Goal: Use online tool/utility: Utilize a website feature to perform a specific function

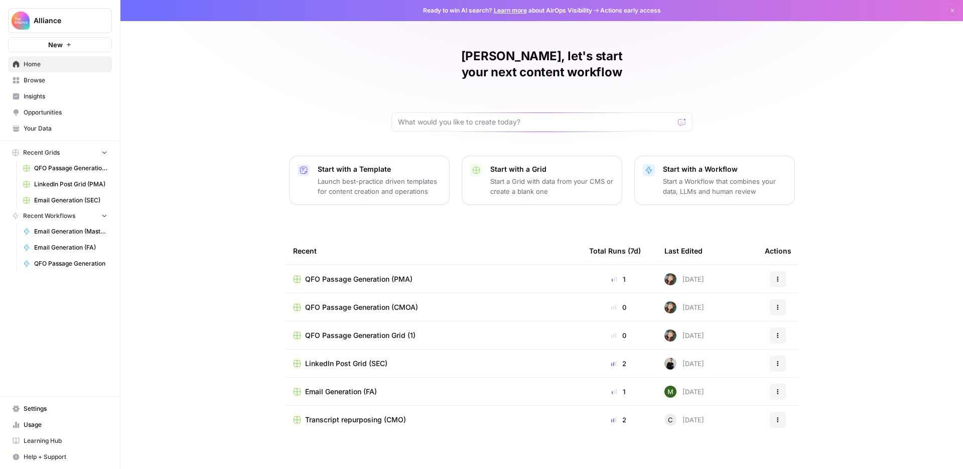
click at [65, 82] on span "Browse" at bounding box center [66, 80] width 84 height 9
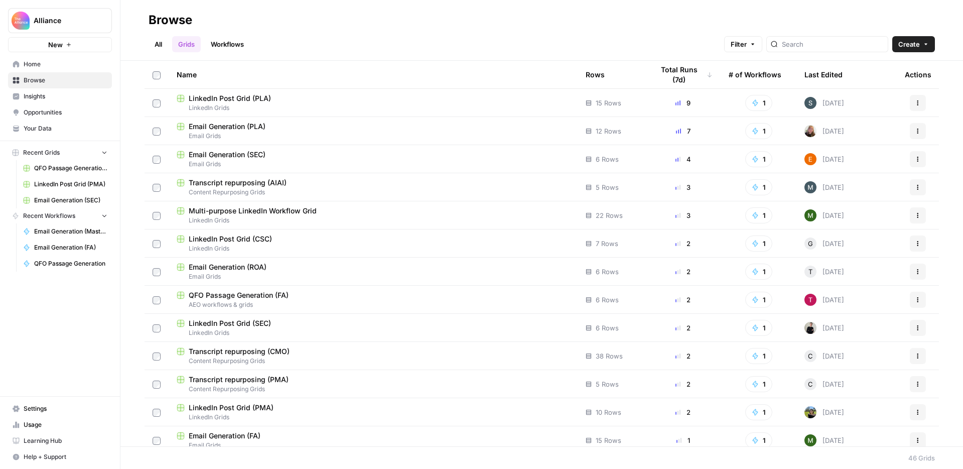
click at [344, 214] on div "Multi-purpose LinkedIn Workflow Grid" at bounding box center [373, 211] width 393 height 10
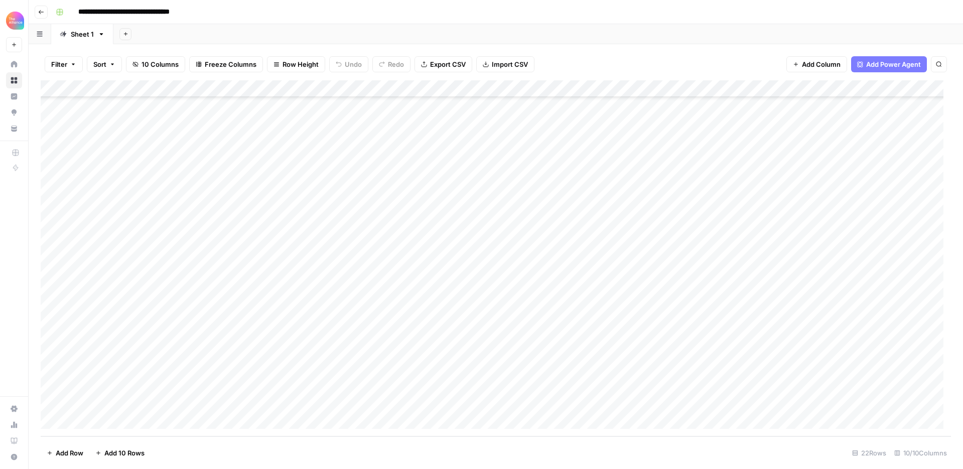
scroll to position [60, 0]
click at [100, 417] on div "Add Column" at bounding box center [496, 258] width 910 height 356
click at [122, 461] on button "Third-person" at bounding box center [115, 460] width 49 height 12
click at [194, 401] on div "Add Column" at bounding box center [496, 258] width 910 height 356
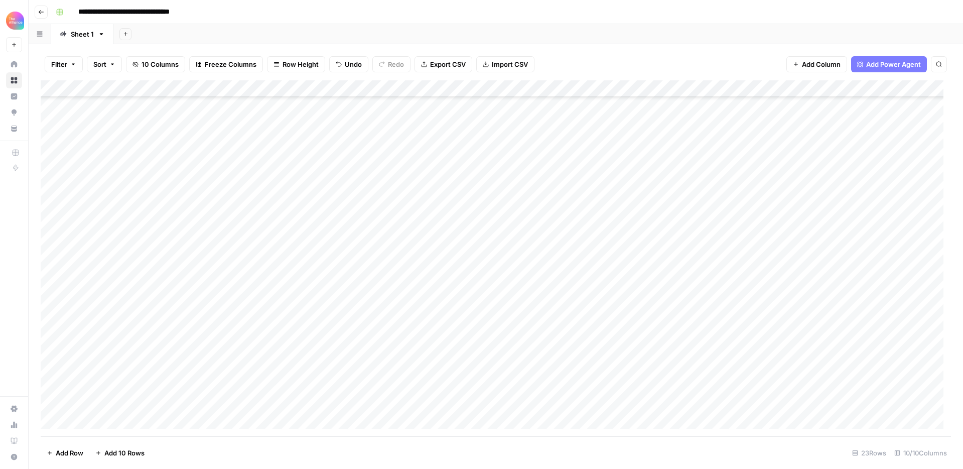
click at [192, 401] on div "Add Column" at bounding box center [496, 258] width 910 height 356
click at [204, 445] on button "Value" at bounding box center [194, 446] width 25 height 12
click at [277, 402] on div "Add Column" at bounding box center [496, 258] width 910 height 356
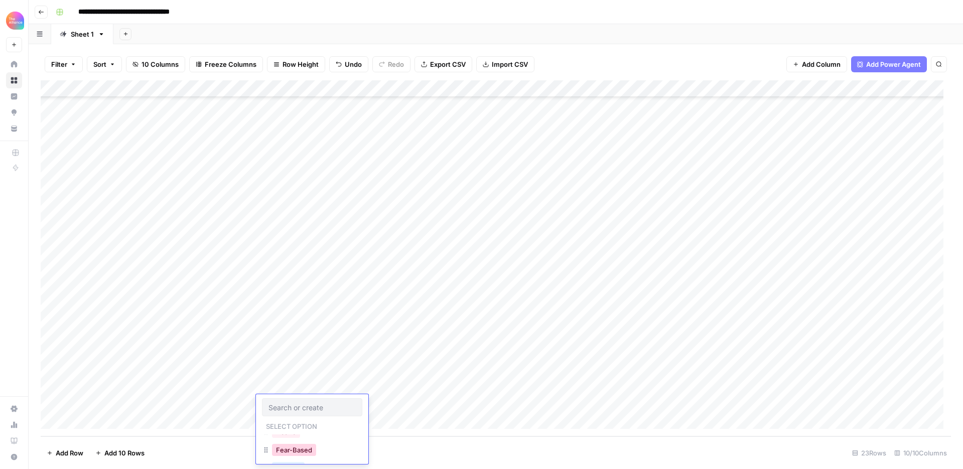
scroll to position [144, 0]
click at [291, 446] on button "Desire" at bounding box center [286, 443] width 28 height 12
click at [371, 400] on div "Add Column" at bounding box center [496, 258] width 910 height 356
type textarea "**********"
click at [513, 423] on div "Add Column" at bounding box center [496, 258] width 910 height 356
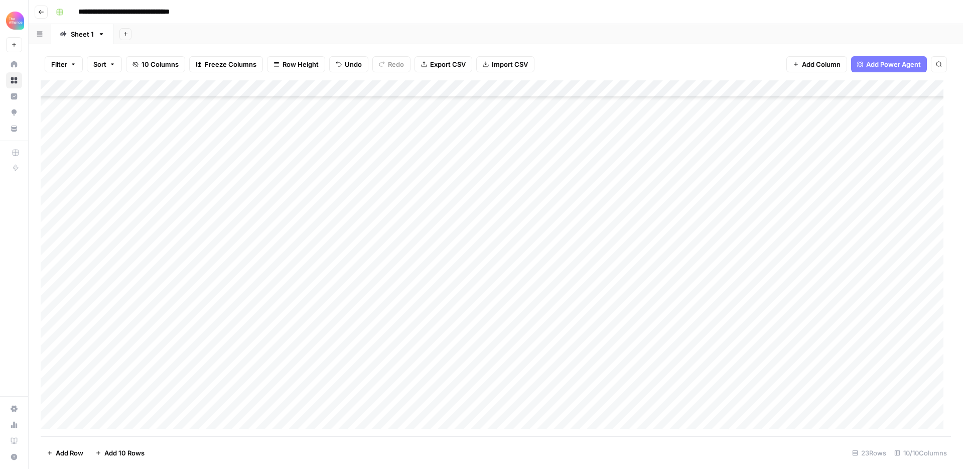
scroll to position [94, 0]
click at [567, 384] on div "Add Column" at bounding box center [496, 258] width 910 height 356
click at [648, 385] on div "Add Column" at bounding box center [496, 258] width 910 height 356
click at [644, 385] on div "Add Column" at bounding box center [496, 258] width 910 height 356
click at [666, 392] on textarea "**********" at bounding box center [717, 392] width 201 height 24
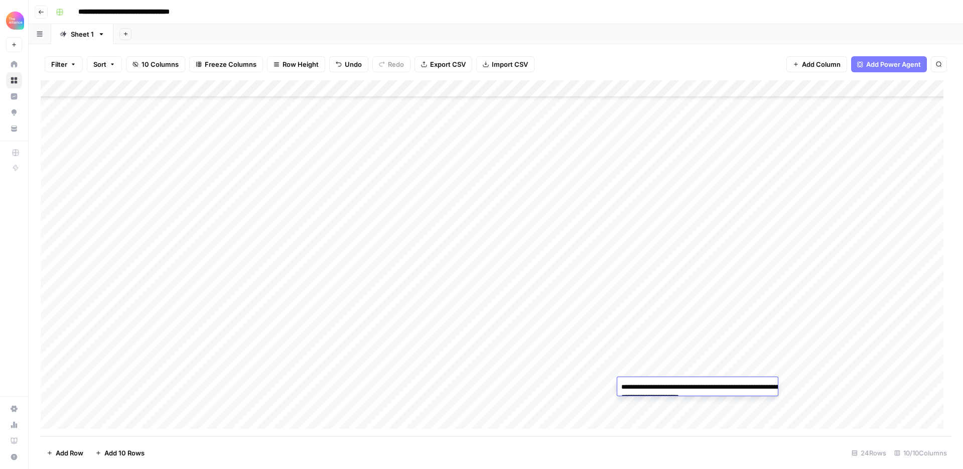
click at [666, 392] on textarea "**********" at bounding box center [717, 392] width 201 height 24
type textarea "**********"
click at [648, 424] on div "Add Column" at bounding box center [496, 258] width 910 height 356
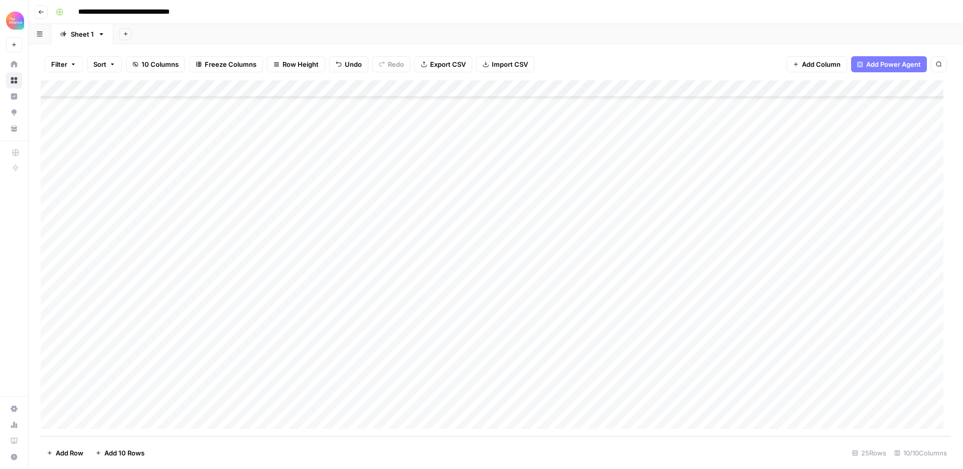
click at [586, 370] on div "Add Column" at bounding box center [496, 258] width 910 height 356
click at [577, 355] on div "Add Column" at bounding box center [496, 258] width 910 height 356
click at [577, 355] on textarea "**********" at bounding box center [627, 358] width 201 height 24
drag, startPoint x: 531, startPoint y: 353, endPoint x: 601, endPoint y: 353, distance: 69.7
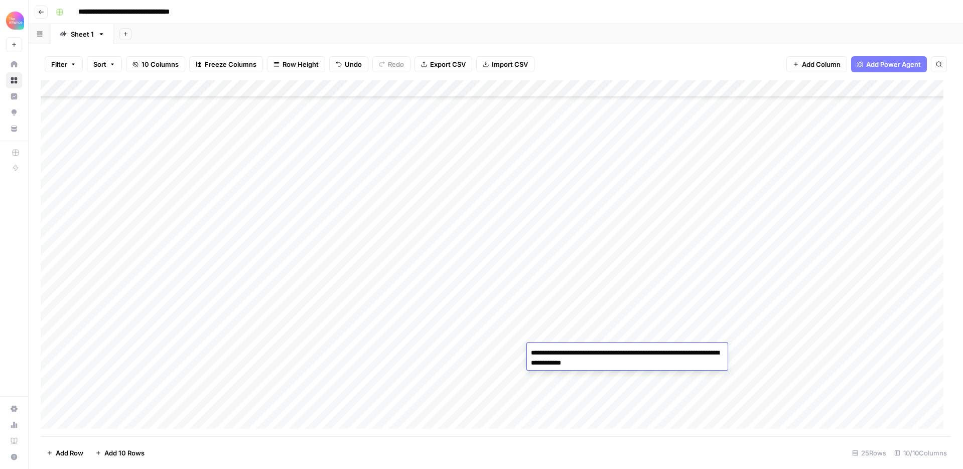
click at [601, 353] on textarea "**********" at bounding box center [627, 358] width 201 height 24
click at [568, 384] on div "Add Column" at bounding box center [496, 258] width 910 height 356
click at [562, 367] on div "Add Column" at bounding box center [496, 258] width 910 height 356
click at [598, 368] on div "Add Column" at bounding box center [496, 258] width 910 height 356
click at [598, 368] on textarea "**********" at bounding box center [607, 370] width 161 height 14
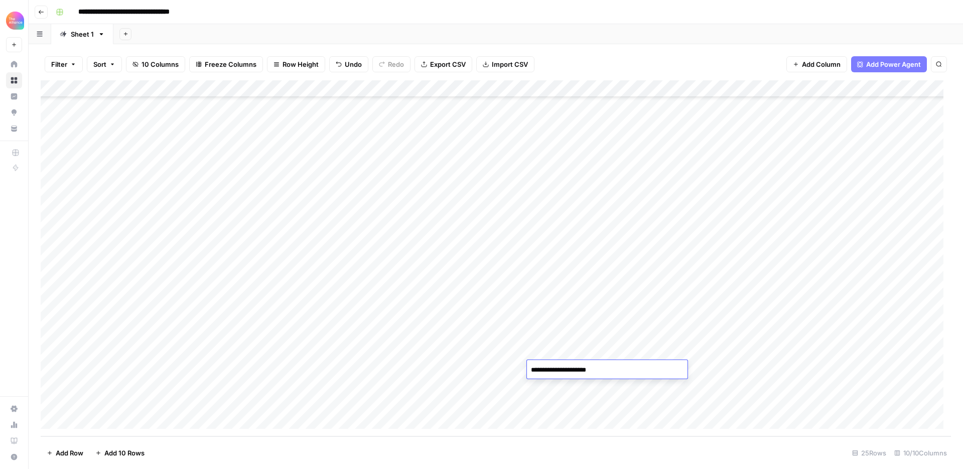
click at [607, 369] on textarea "**********" at bounding box center [607, 370] width 161 height 14
type textarea "**********"
click at [616, 407] on div "Add Column" at bounding box center [496, 258] width 910 height 356
click at [719, 368] on div "Add Column" at bounding box center [496, 258] width 910 height 356
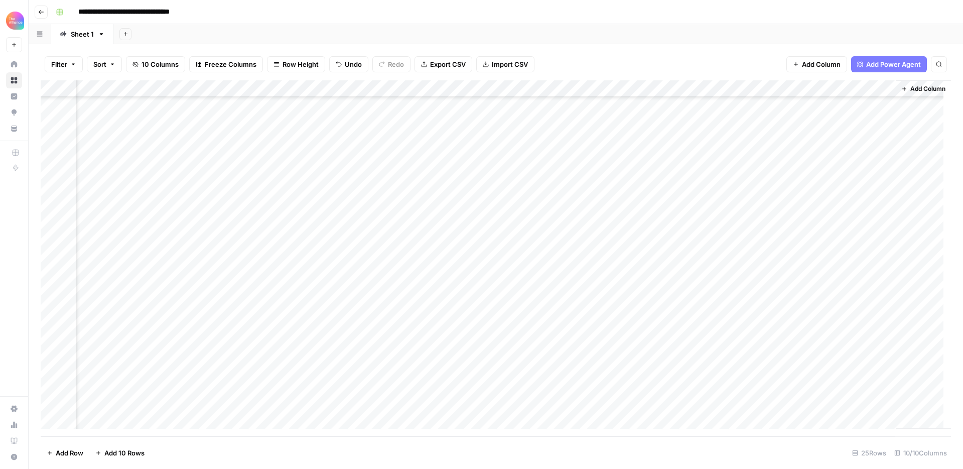
click at [771, 370] on div "Add Column" at bounding box center [496, 258] width 910 height 356
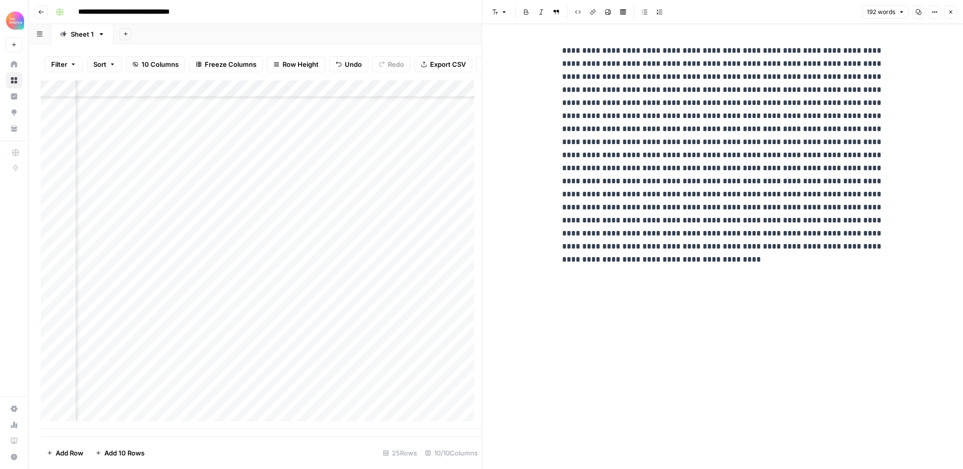
click at [952, 11] on icon "button" at bounding box center [950, 12] width 6 height 6
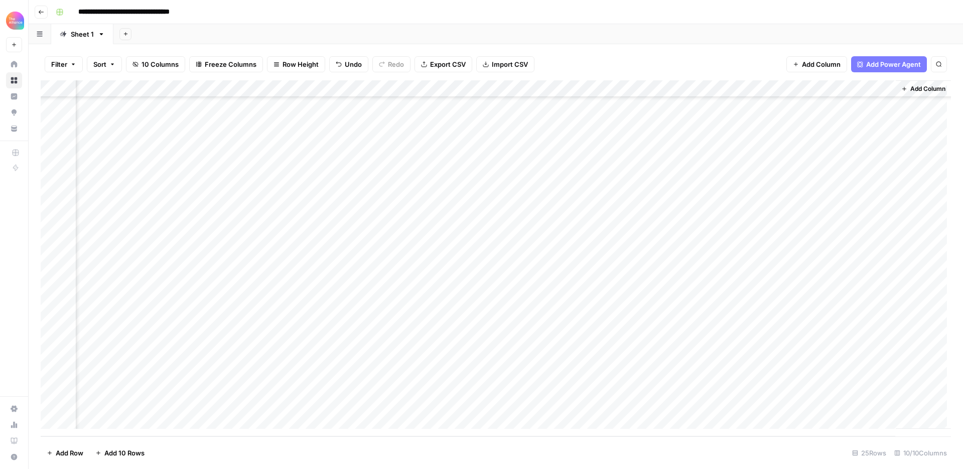
scroll to position [111, 80]
click at [835, 368] on div "Add Column" at bounding box center [496, 258] width 910 height 356
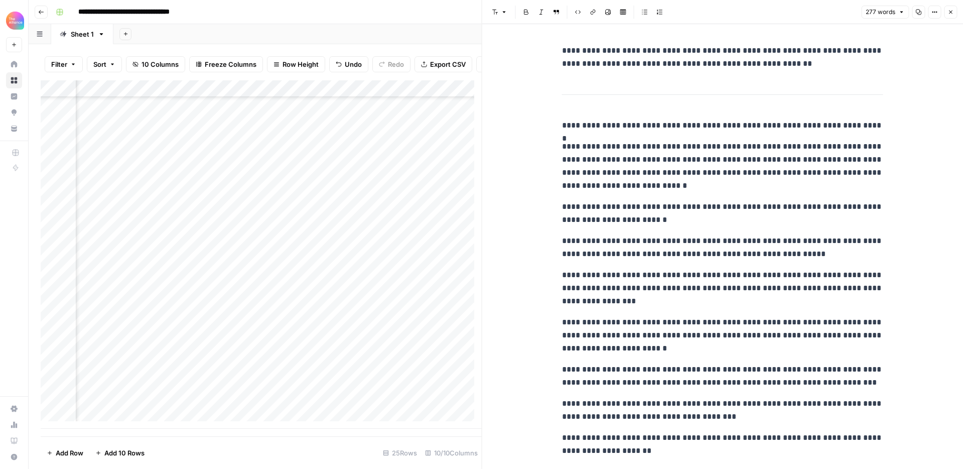
click at [949, 13] on icon "button" at bounding box center [950, 12] width 6 height 6
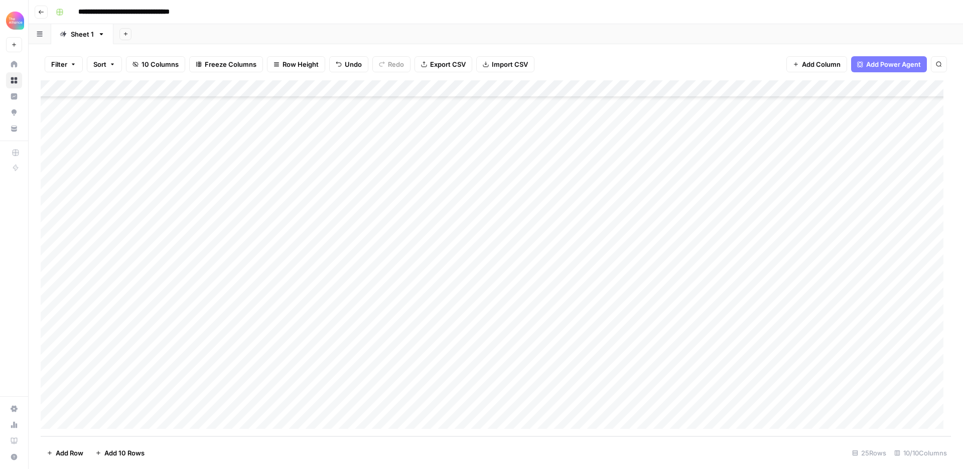
scroll to position [111, 0]
click at [426, 89] on div "Add Column" at bounding box center [496, 258] width 910 height 356
click at [329, 88] on div "Add Column" at bounding box center [496, 258] width 910 height 356
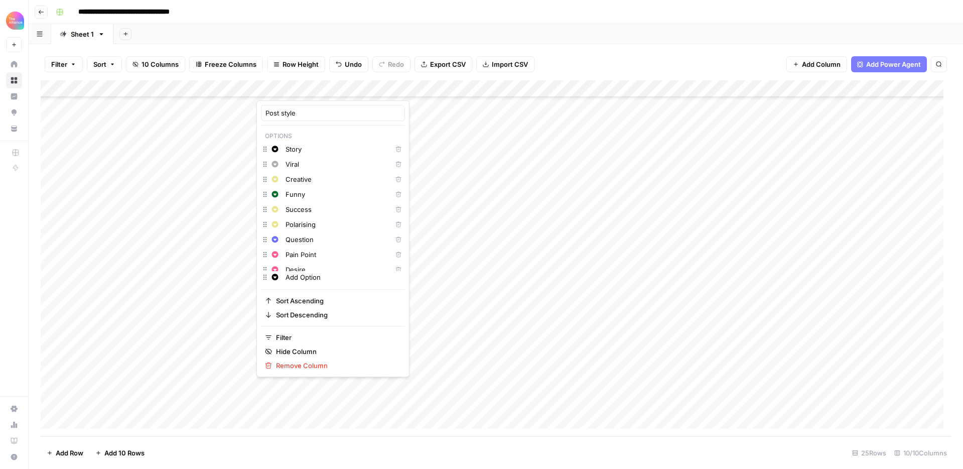
click at [337, 88] on div at bounding box center [301, 90] width 91 height 20
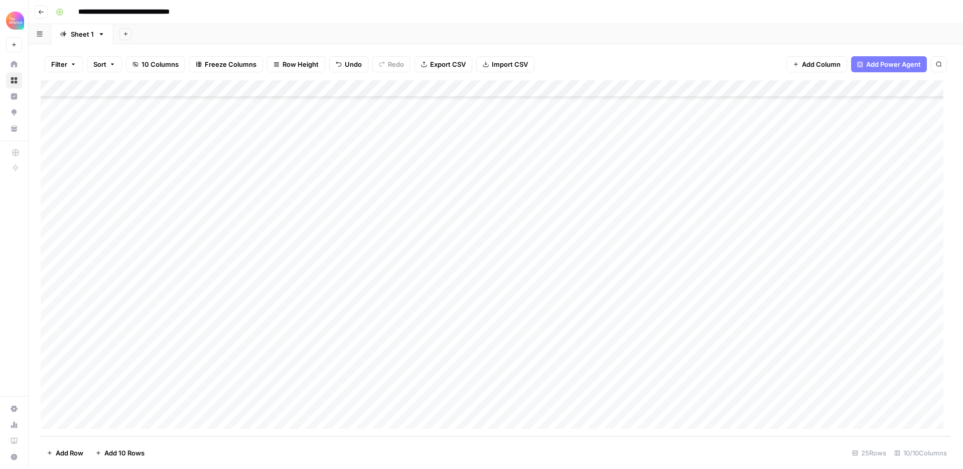
click at [775, 89] on div "Add Column" at bounding box center [496, 258] width 910 height 356
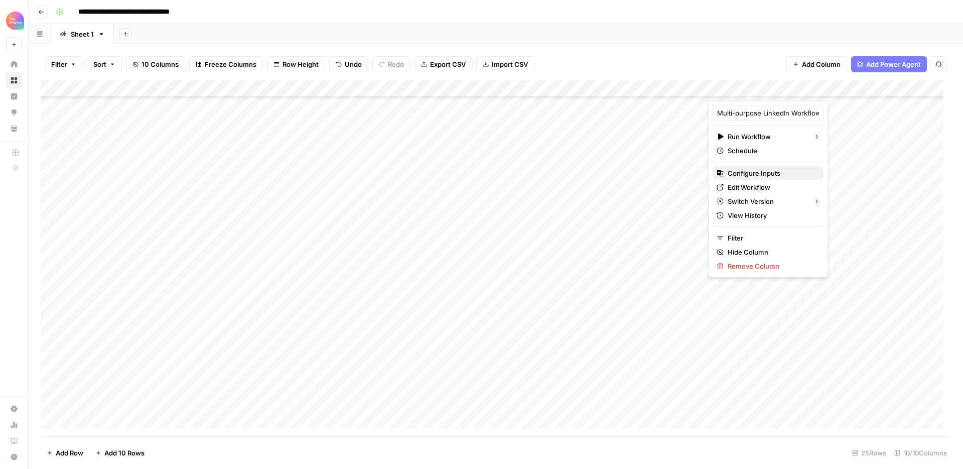
click at [759, 170] on span "Configure Inputs" at bounding box center [772, 173] width 88 height 10
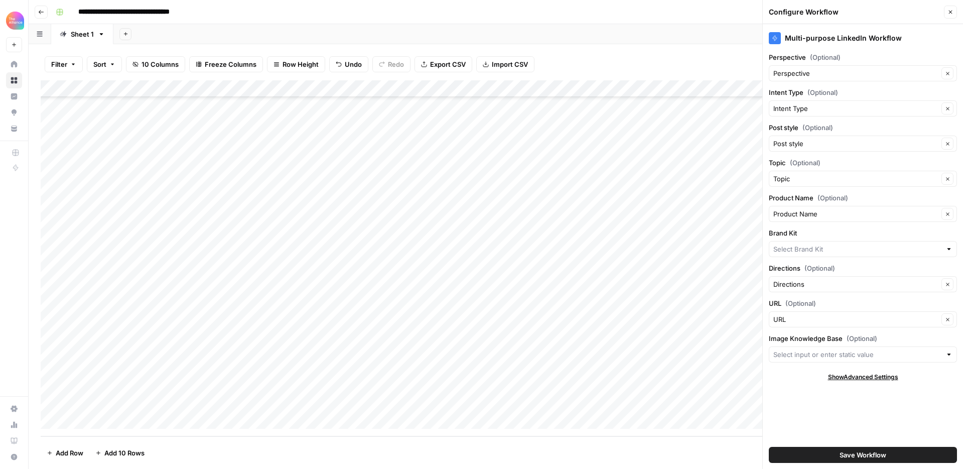
type input "Finance Alliance"
click at [846, 251] on input "Brand Kit" at bounding box center [855, 249] width 165 height 10
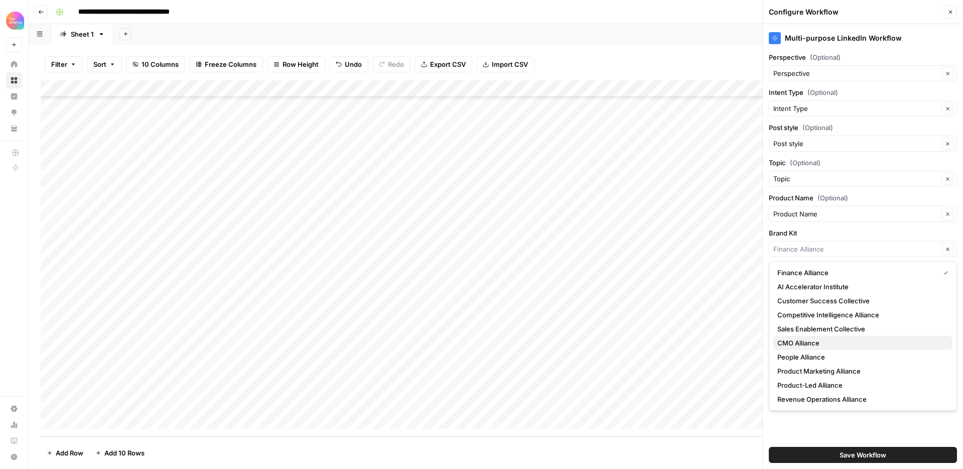
click at [843, 345] on span "CMO Alliance" at bounding box center [860, 343] width 167 height 10
type input "CMO Alliance"
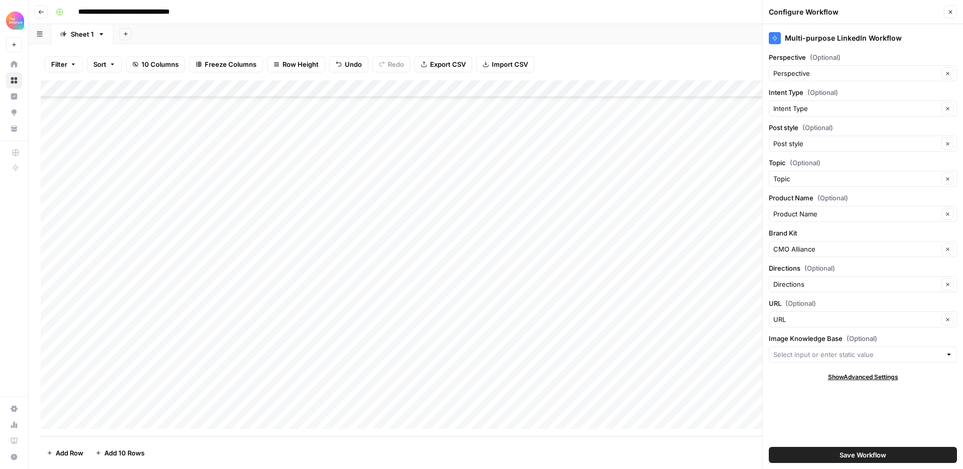
click at [841, 453] on span "Save Workflow" at bounding box center [862, 455] width 47 height 10
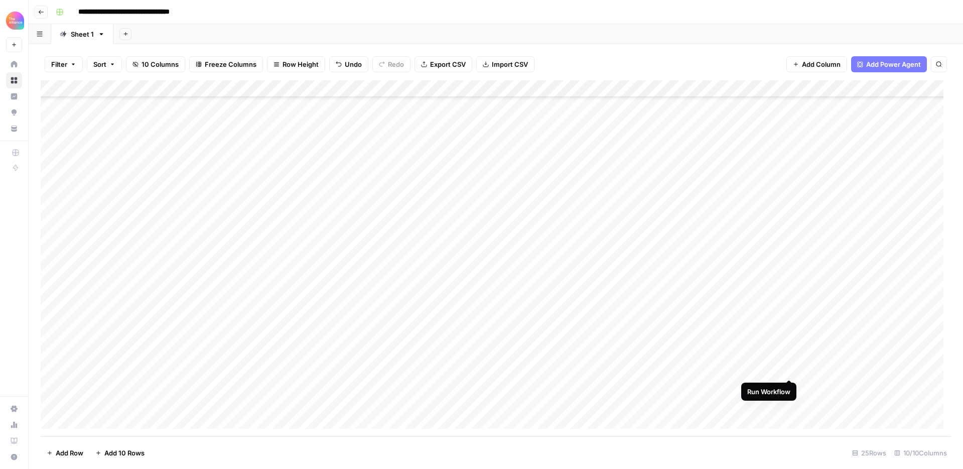
click at [788, 369] on div "Add Column" at bounding box center [496, 258] width 910 height 356
click at [685, 16] on div "**********" at bounding box center [502, 12] width 901 height 16
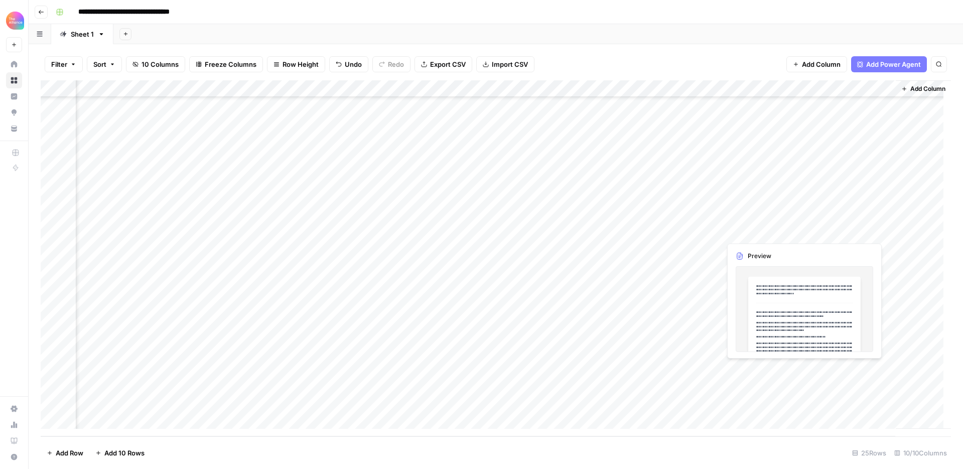
click at [827, 368] on div "Add Column" at bounding box center [496, 258] width 910 height 356
